Goal: Use online tool/utility

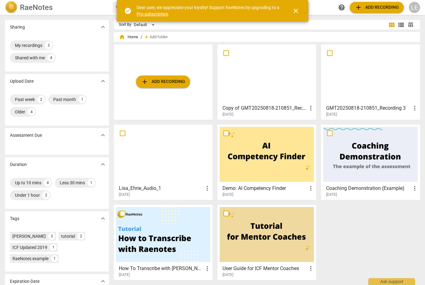
click at [272, 70] on div at bounding box center [267, 74] width 94 height 55
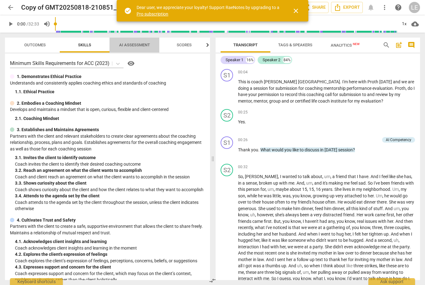
click at [138, 45] on span "AI Assessment" at bounding box center [134, 45] width 31 height 5
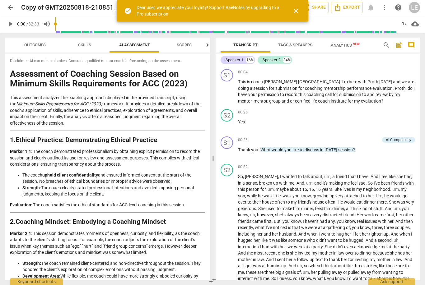
click at [185, 72] on h1 "Assessment of Coaching Session Based on Minimum Skills Requirements for ACC (20…" at bounding box center [107, 78] width 195 height 19
drag, startPoint x: 244, startPoint y: 82, endPoint x: 0, endPoint y: 0, distance: 258.0
click at [0, 0] on html "arrow_back Copy of GMT20250818-210851_Recording 3 edit star Assessment auto_fix…" at bounding box center [212, 0] width 425 height 0
click at [385, 11] on span "more_vert" at bounding box center [384, 7] width 7 height 7
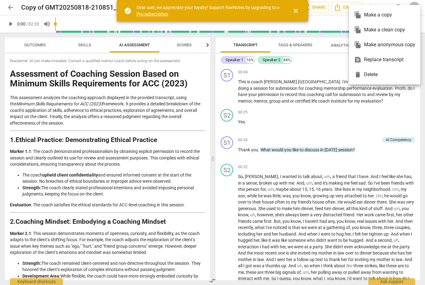
click at [322, 67] on div at bounding box center [212, 142] width 425 height 285
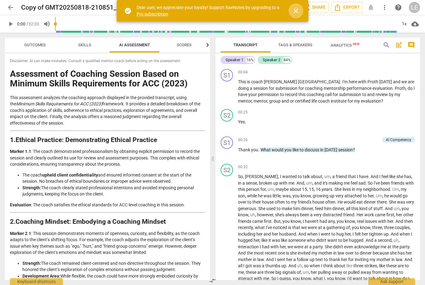
click at [295, 6] on button "close" at bounding box center [296, 10] width 15 height 15
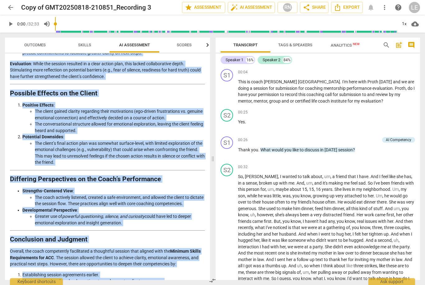
scroll to position [866, 0]
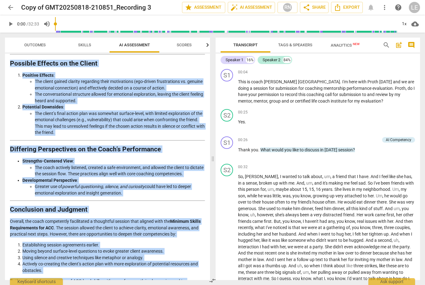
drag, startPoint x: 11, startPoint y: 74, endPoint x: 144, endPoint y: 282, distance: 246.8
drag, startPoint x: 11, startPoint y: 75, endPoint x: 158, endPoint y: 284, distance: 256.0
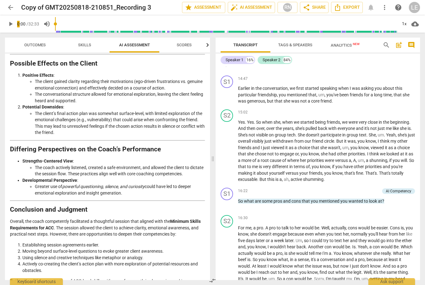
scroll to position [1602, 0]
